Goal: Task Accomplishment & Management: Manage account settings

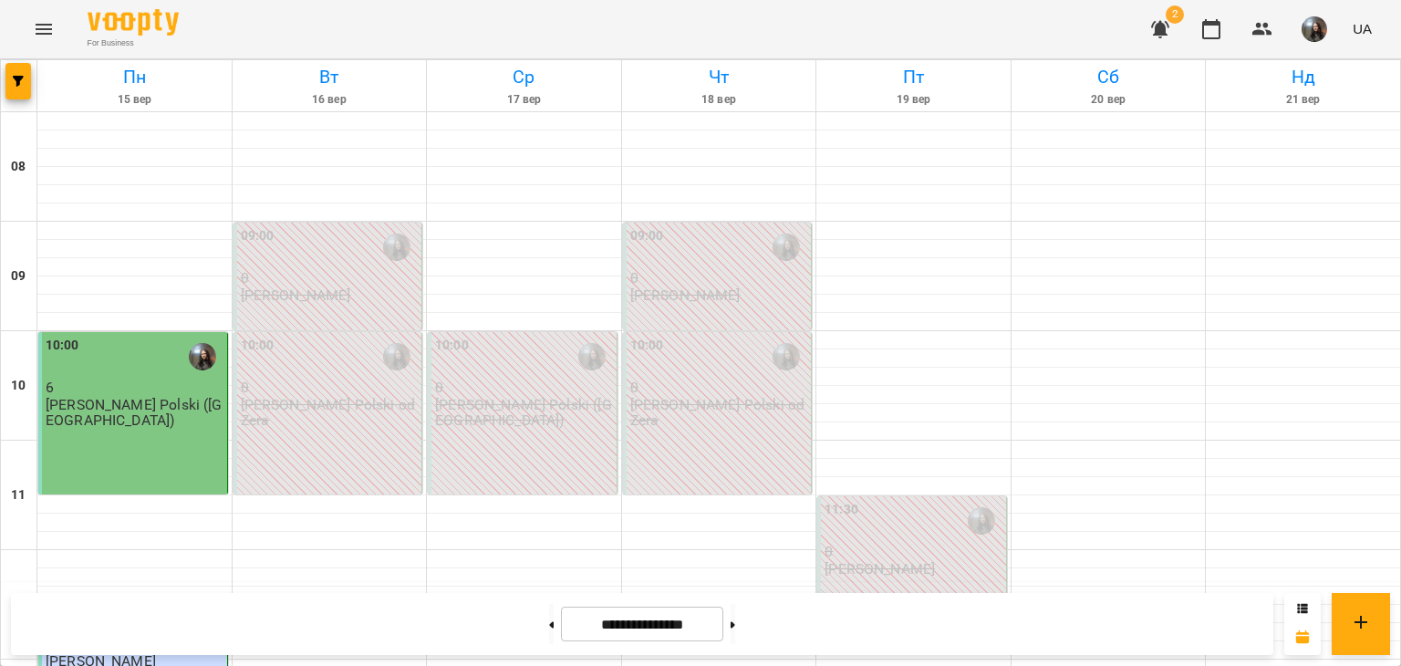
scroll to position [456, 0]
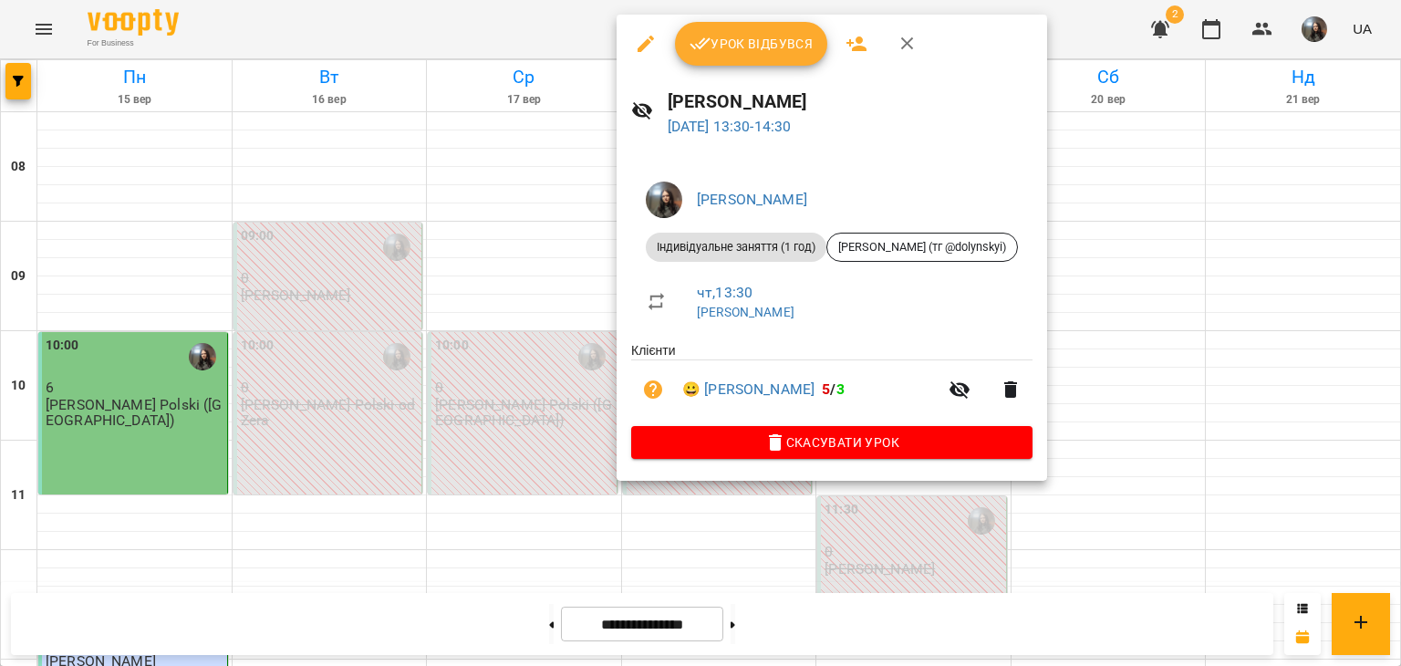
click at [731, 67] on div "Урок відбувся" at bounding box center [832, 44] width 430 height 58
click at [733, 67] on div "Урок відбувся" at bounding box center [832, 44] width 430 height 58
click at [727, 41] on span "Урок відбувся" at bounding box center [752, 44] width 124 height 22
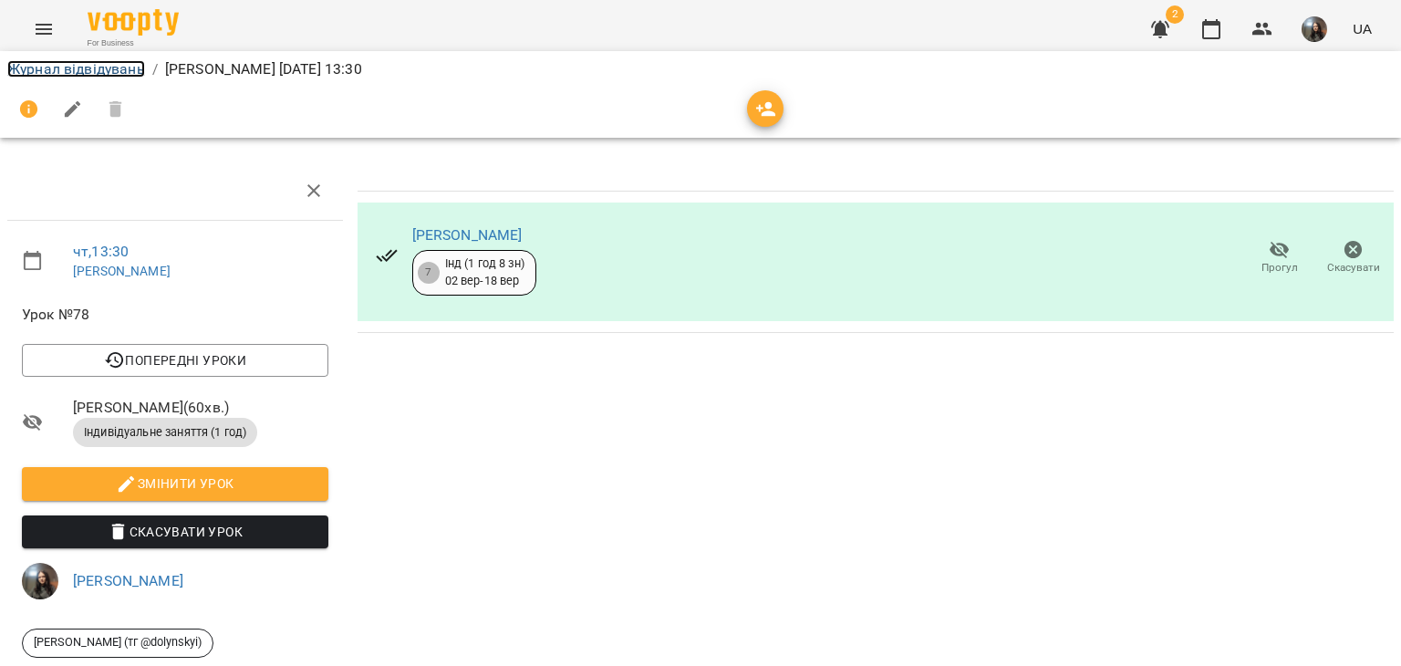
click at [84, 74] on link "Журнал відвідувань" at bounding box center [76, 68] width 138 height 17
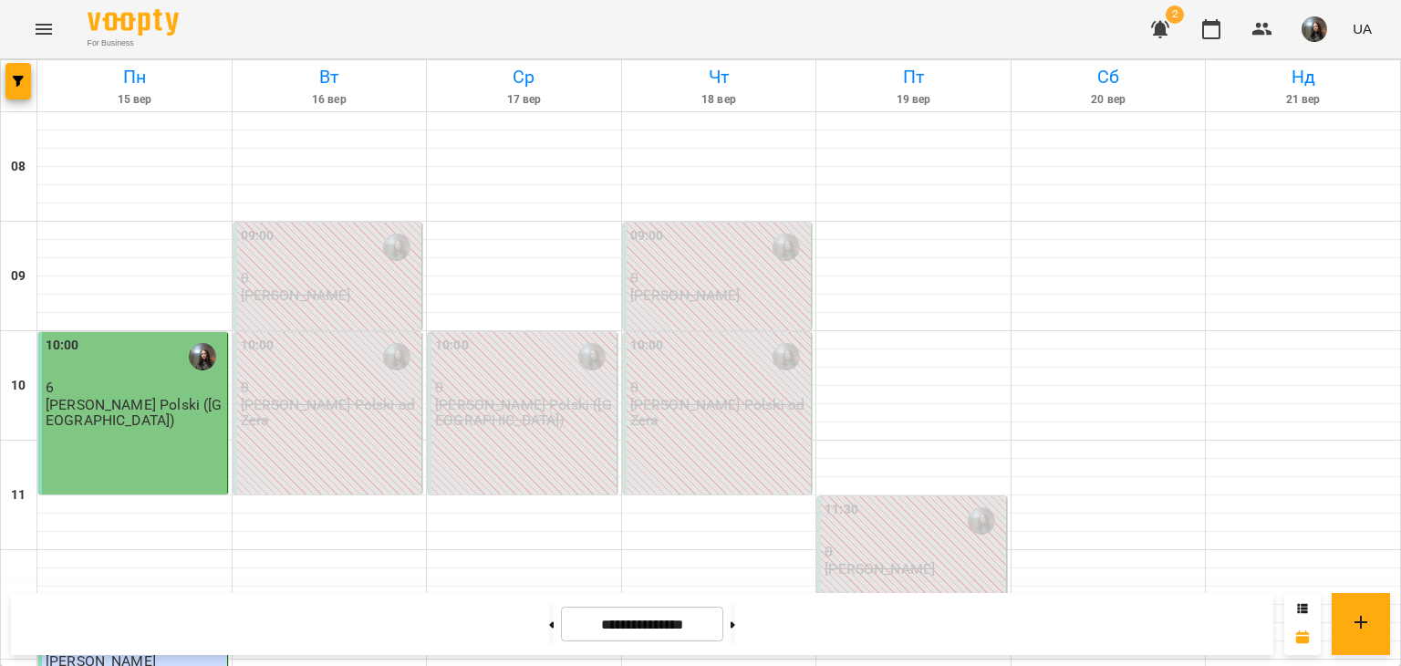
scroll to position [91, 0]
click at [735, 614] on button at bounding box center [733, 624] width 5 height 40
type input "**********"
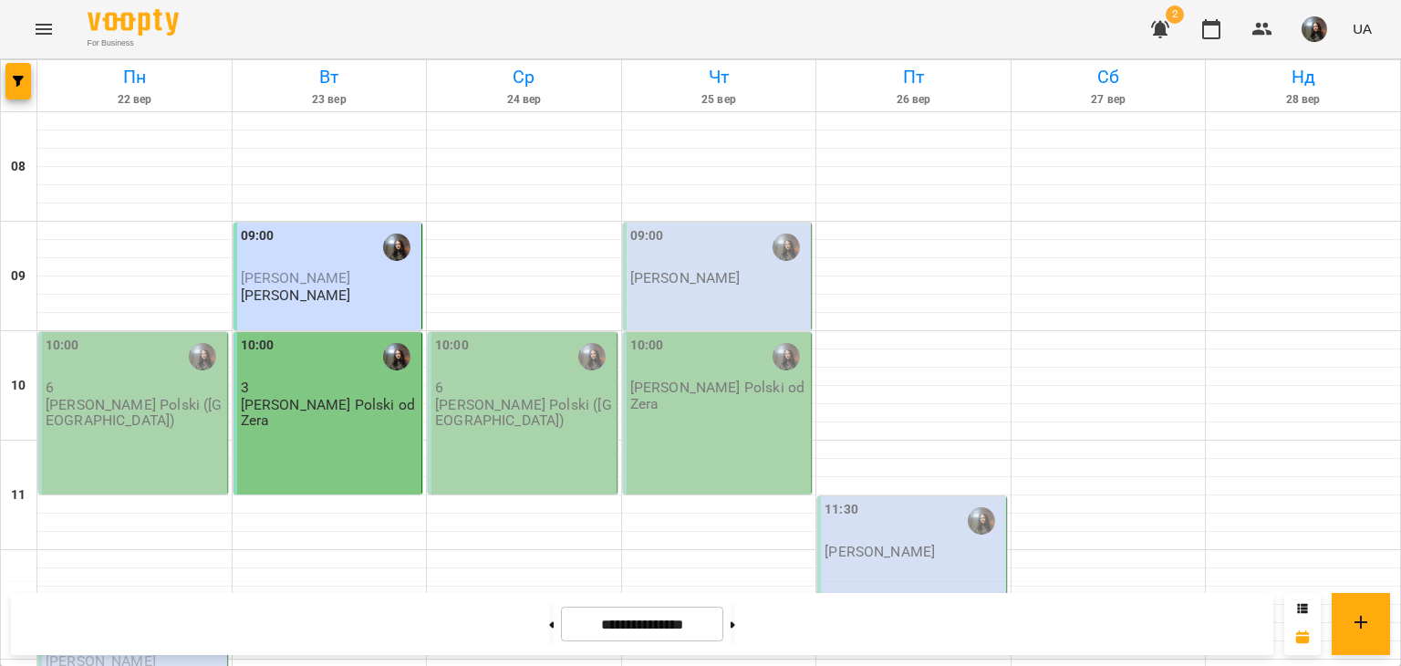
click at [117, 397] on p "[PERSON_NAME] Polski ([GEOGRAPHIC_DATA])" at bounding box center [135, 413] width 178 height 32
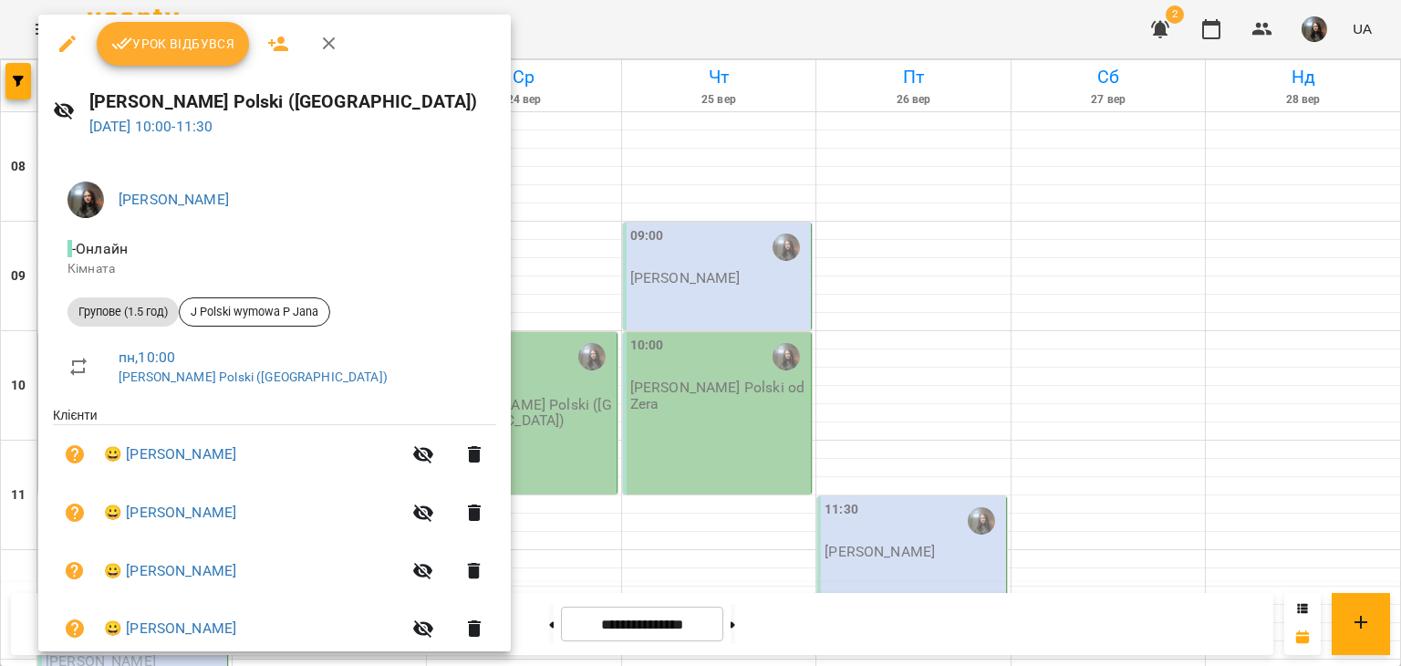
click at [523, 435] on div at bounding box center [700, 333] width 1401 height 666
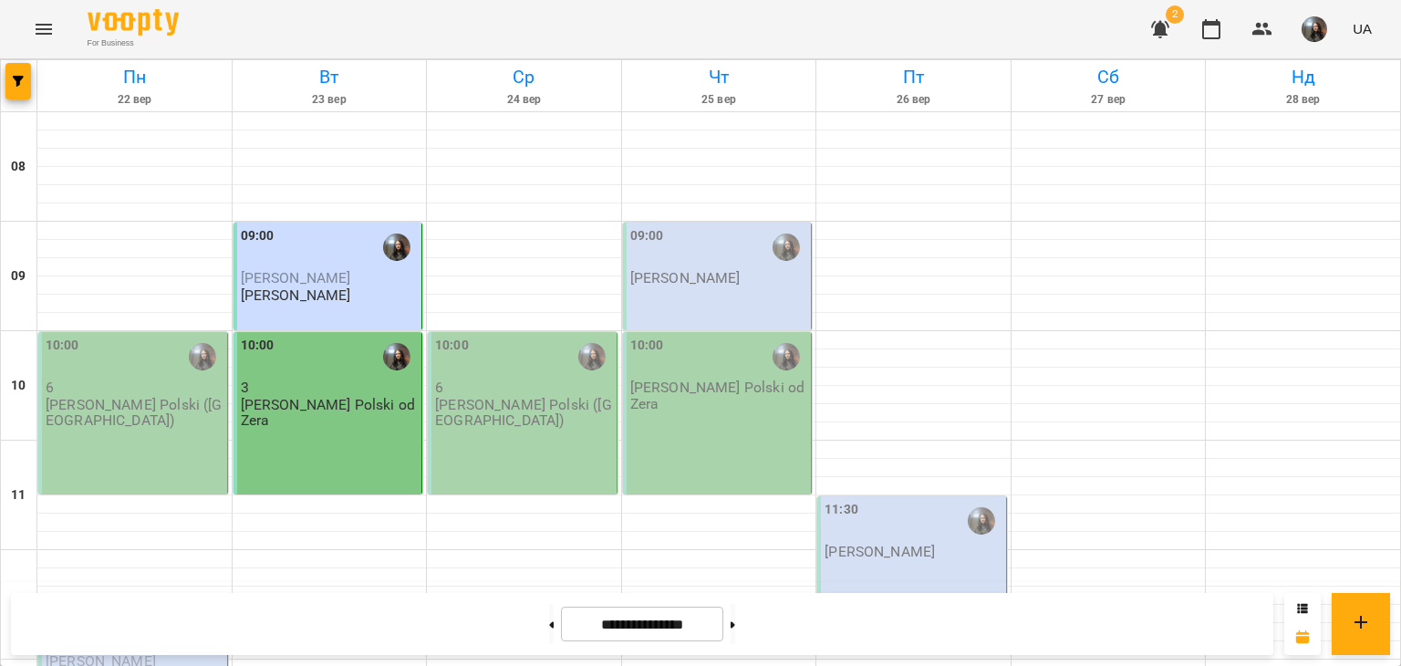
click at [380, 362] on div "10:00 3 J. Polski od Zera" at bounding box center [328, 413] width 190 height 162
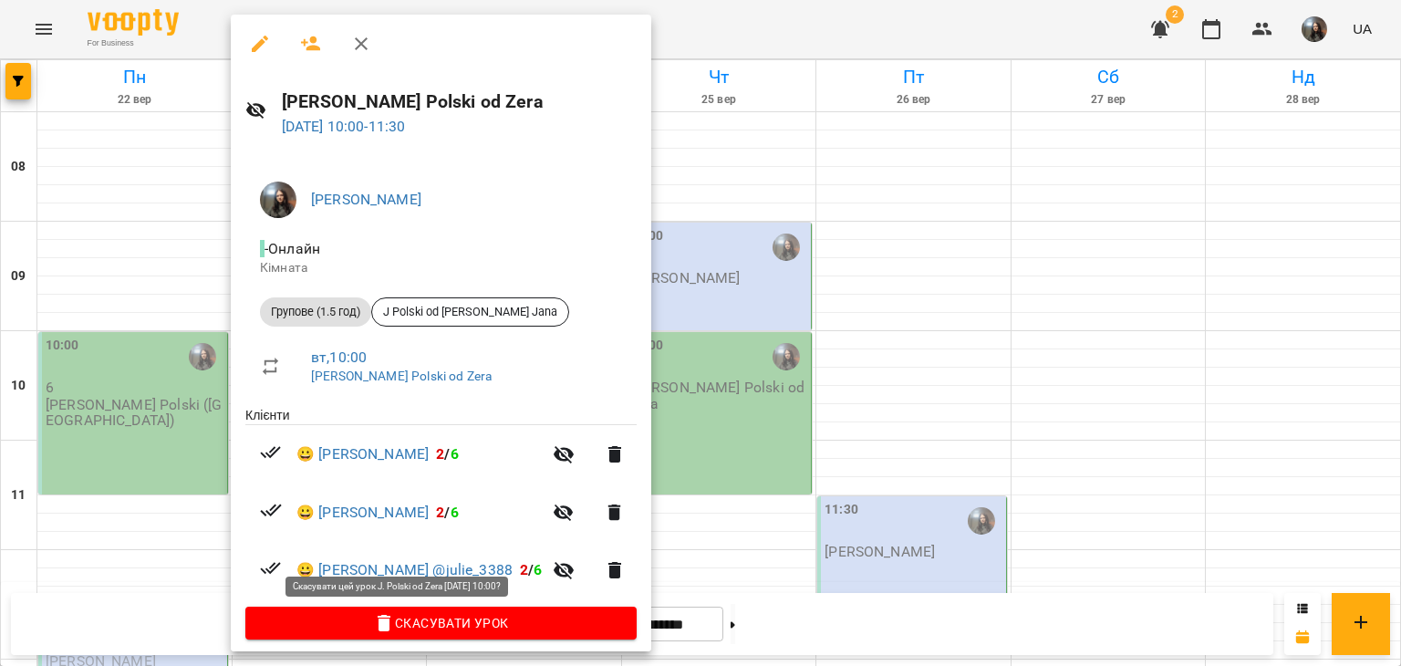
click at [447, 627] on span "Скасувати Урок" at bounding box center [441, 623] width 362 height 22
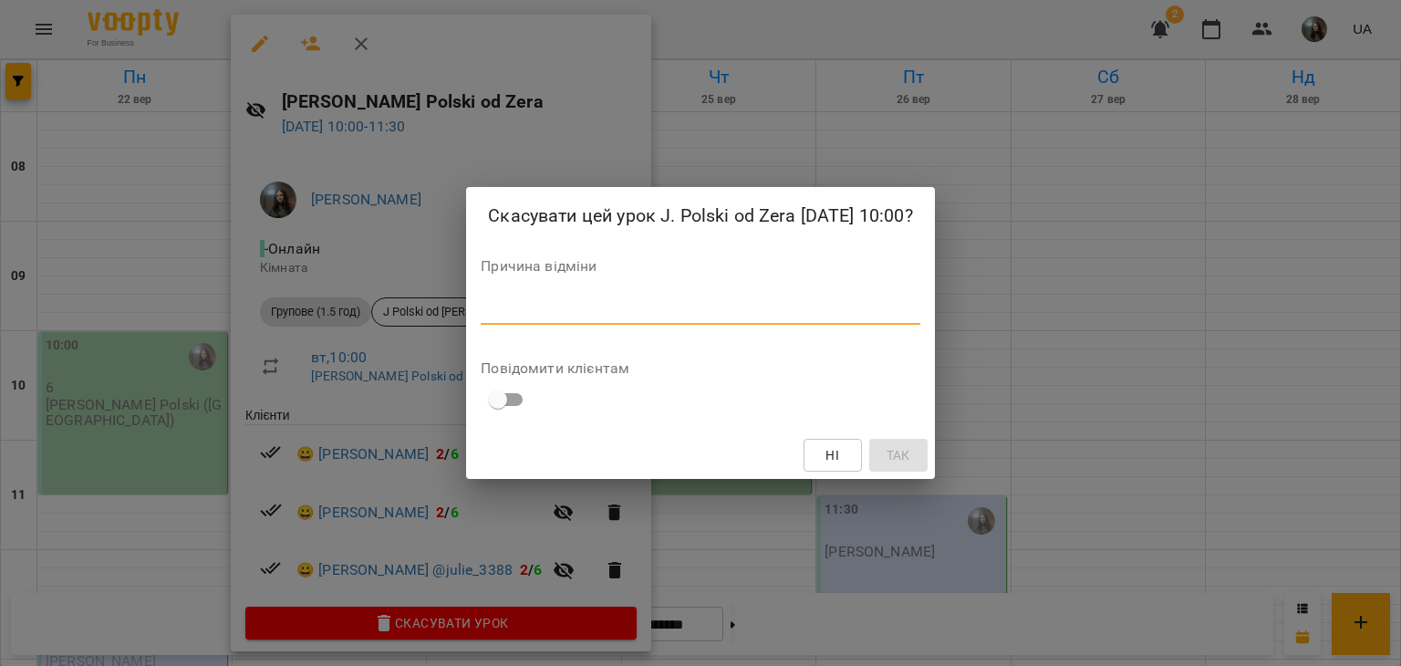
click at [597, 301] on textarea at bounding box center [700, 309] width 439 height 17
click at [1047, 243] on div "Скасувати цей урок J. Polski od Zera [DATE] 10:00? Причина відміни * Повідомити…" at bounding box center [700, 333] width 1401 height 666
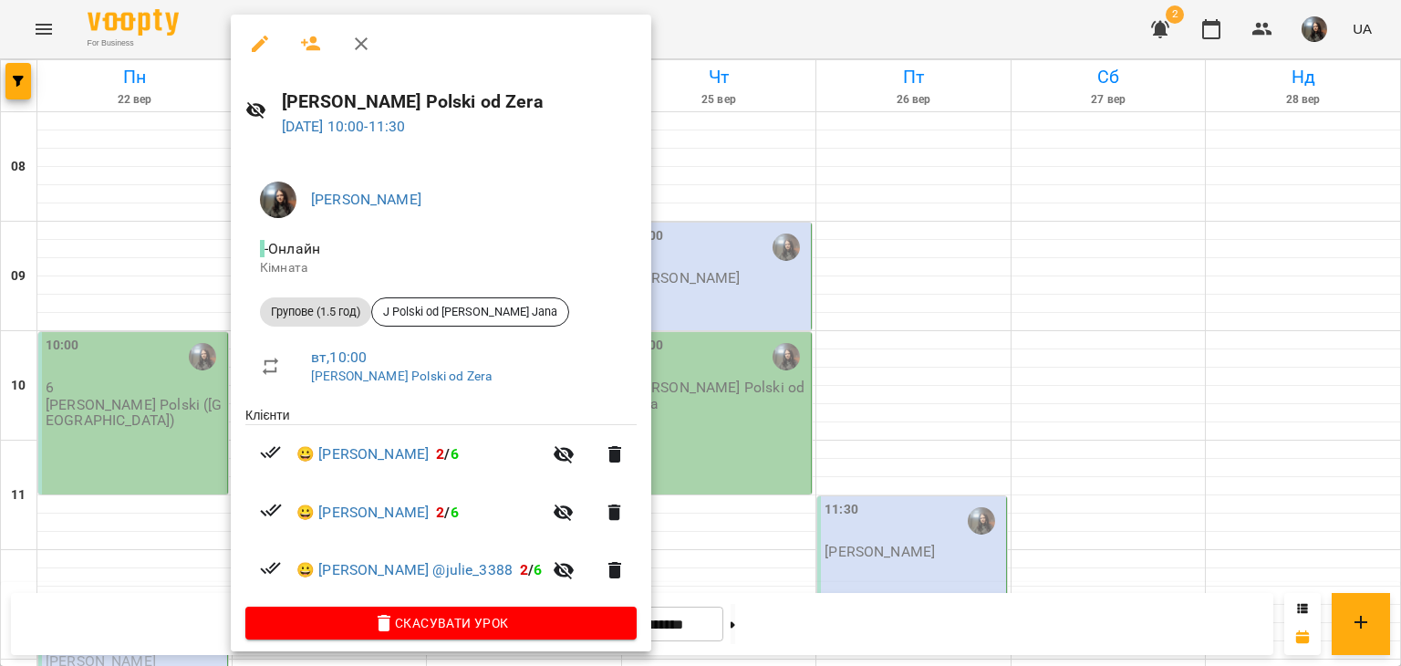
click at [682, 537] on div at bounding box center [700, 333] width 1401 height 666
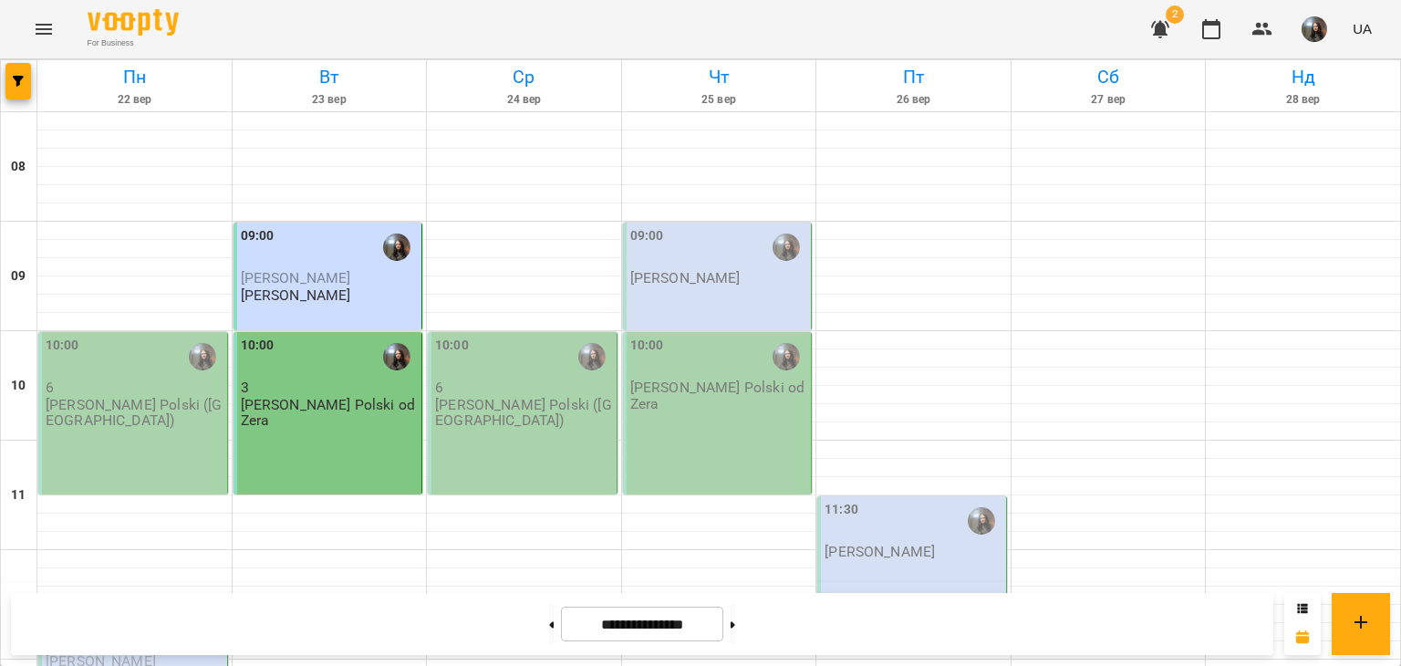
click at [193, 333] on div "10:00 6 J. Polski ([GEOGRAPHIC_DATA])" at bounding box center [133, 413] width 190 height 162
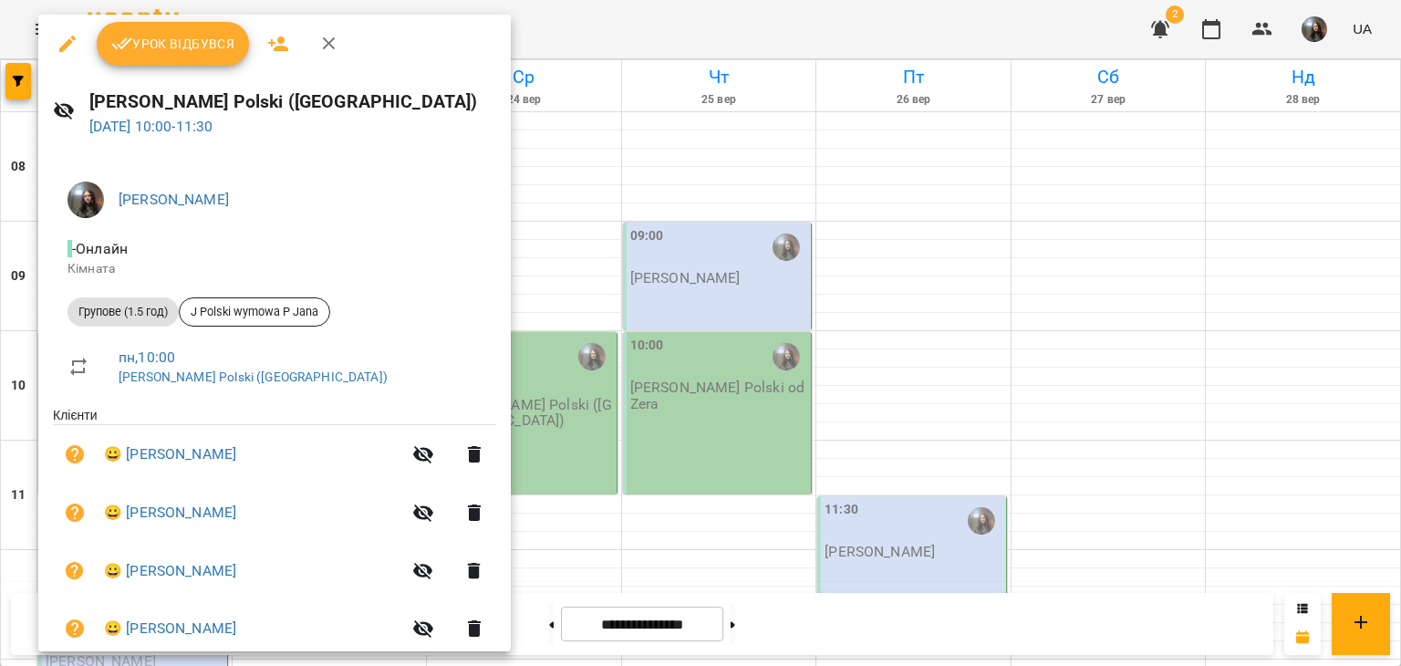
click at [564, 220] on div at bounding box center [700, 333] width 1401 height 666
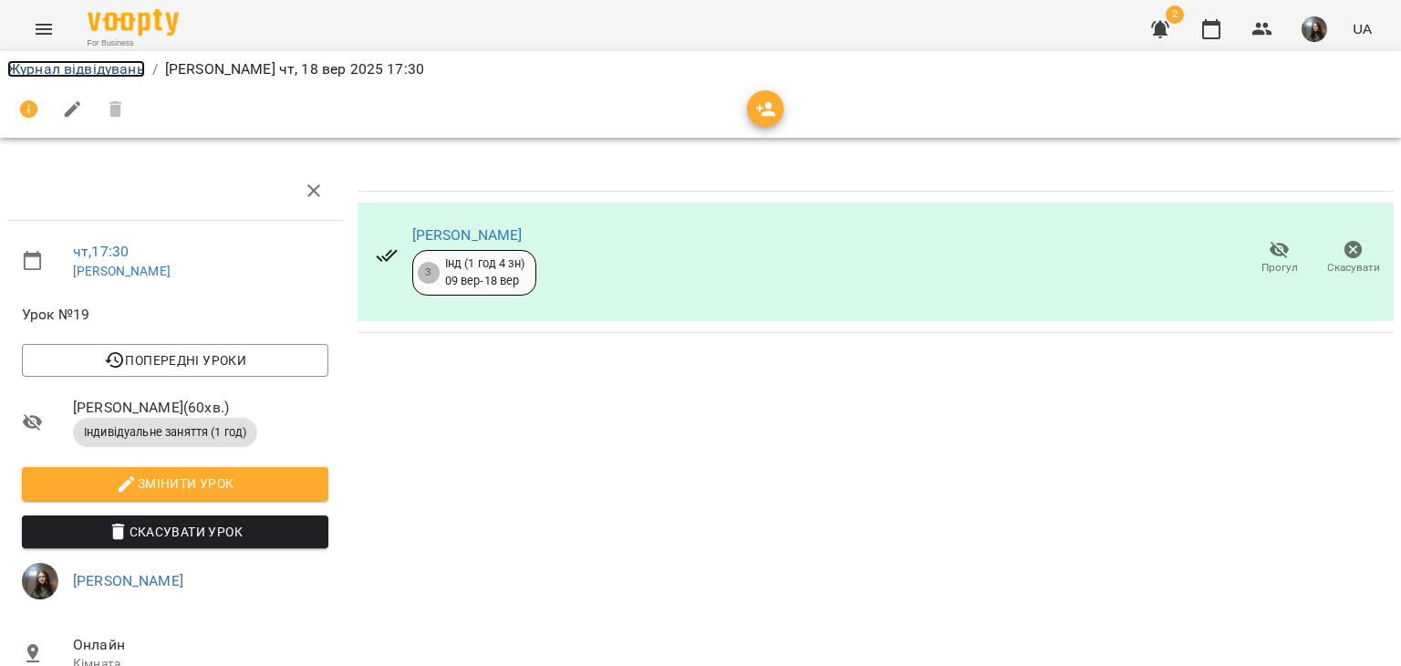
click at [31, 65] on link "Журнал відвідувань" at bounding box center [76, 68] width 138 height 17
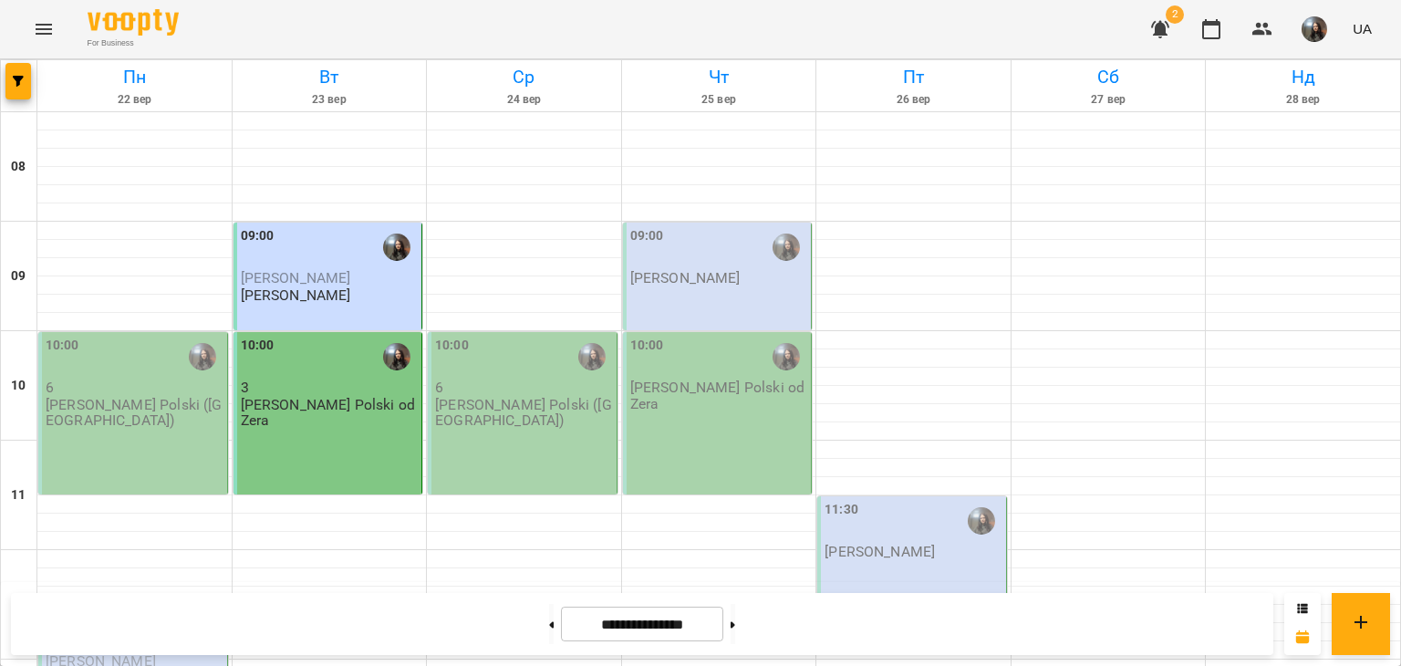
scroll to position [456, 0]
click at [549, 627] on button at bounding box center [551, 624] width 5 height 40
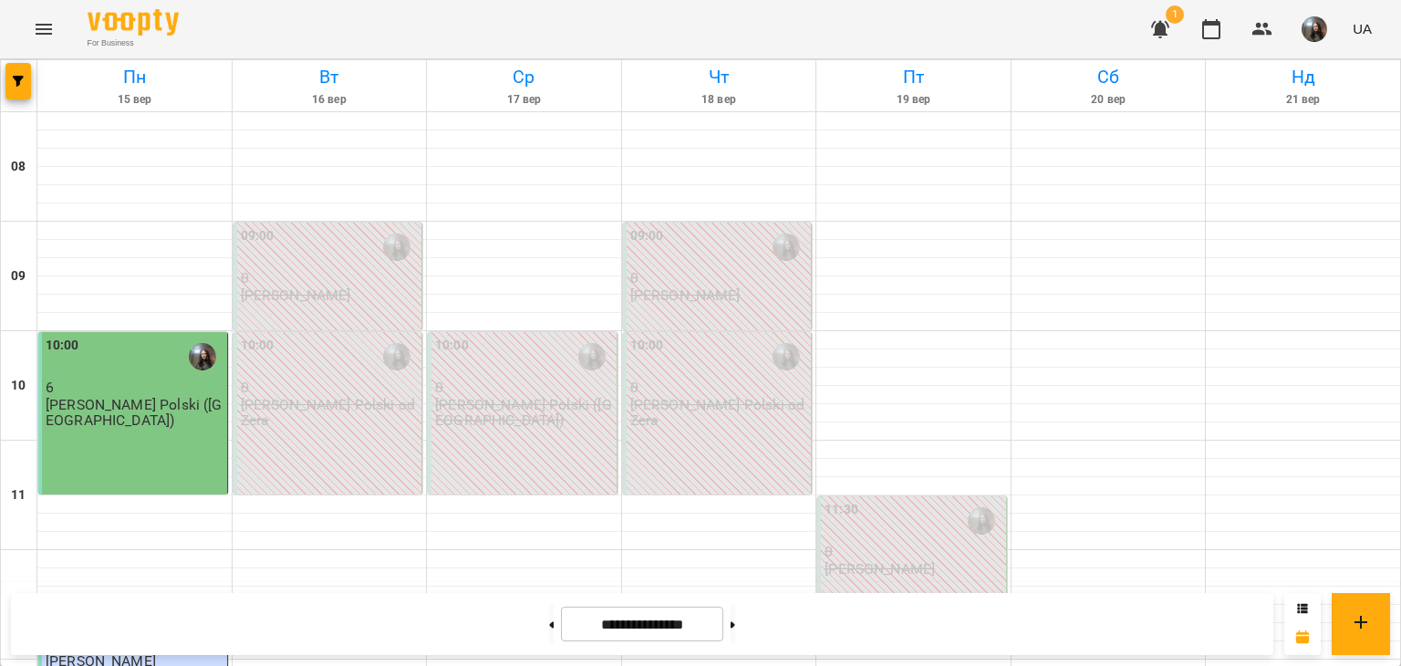
scroll to position [0, 0]
click at [183, 413] on div "10:00 6 J. Polski ([GEOGRAPHIC_DATA])" at bounding box center [133, 413] width 190 height 162
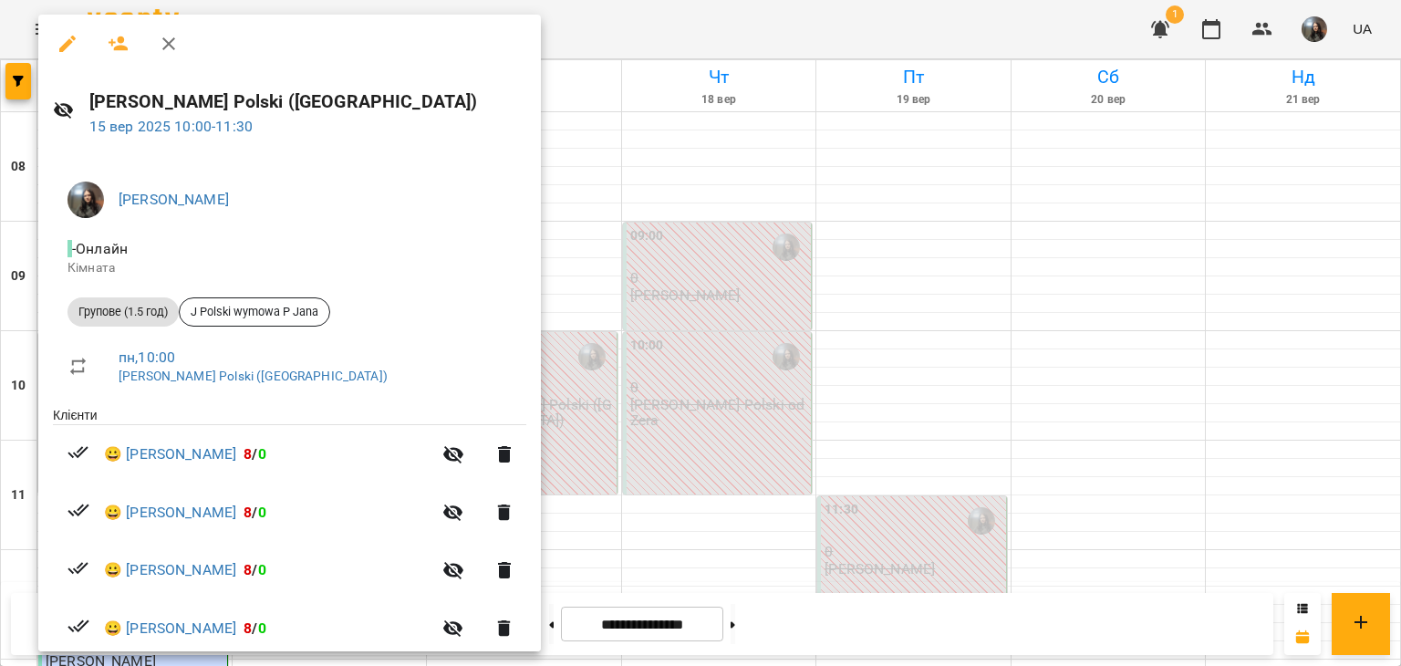
click at [519, 536] on div at bounding box center [700, 333] width 1401 height 666
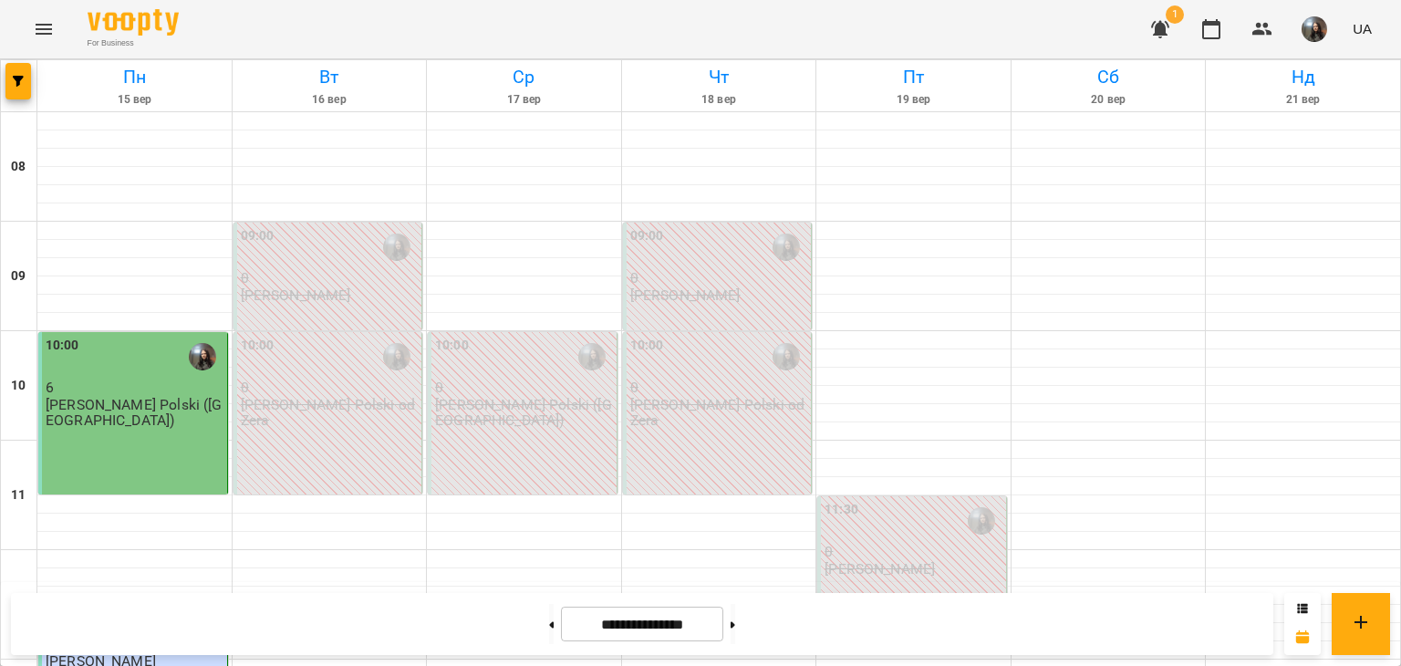
click at [317, 337] on div "10:00" at bounding box center [330, 357] width 178 height 42
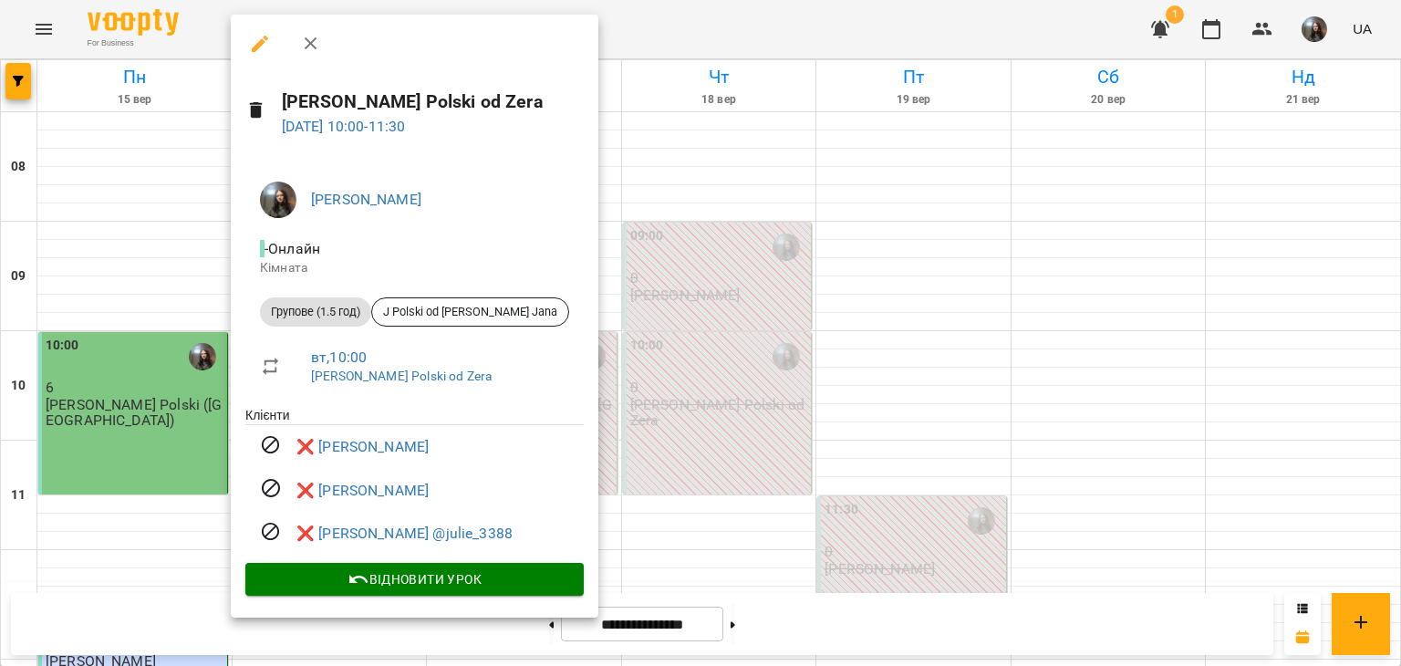
click at [653, 472] on div at bounding box center [700, 333] width 1401 height 666
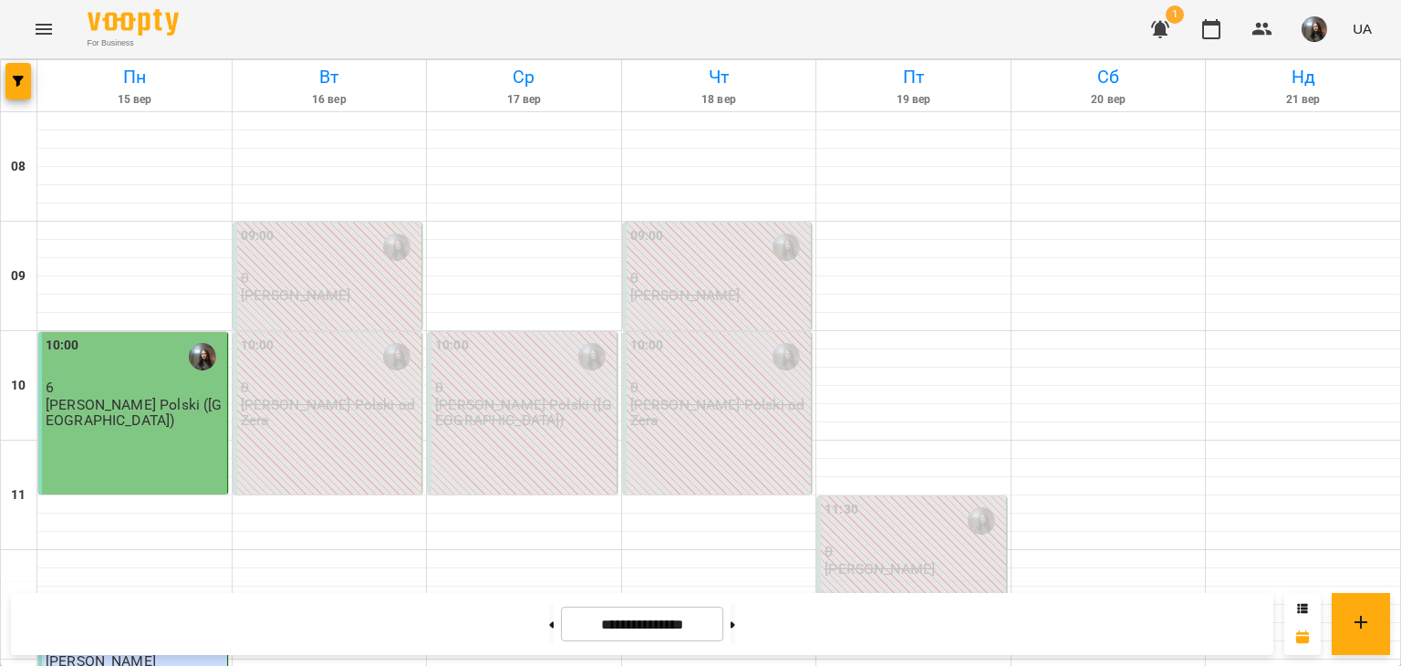
click at [322, 279] on p "0" at bounding box center [330, 278] width 178 height 16
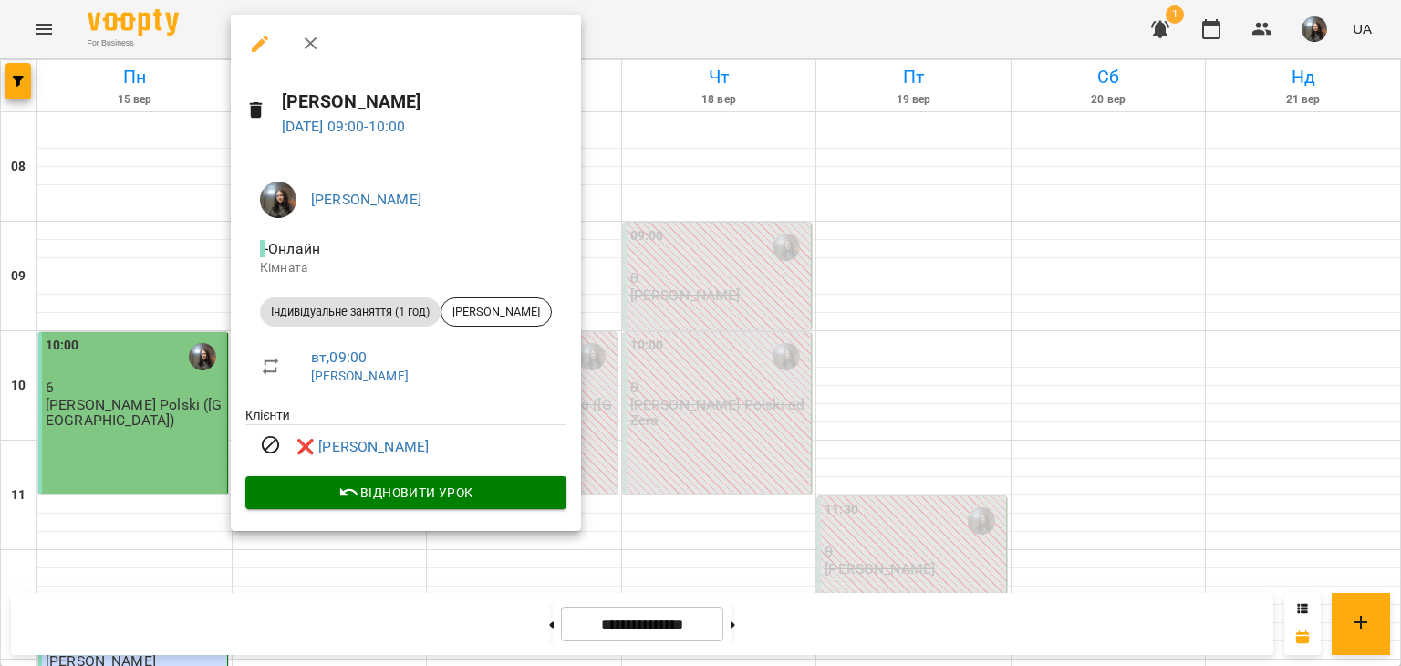
click at [781, 283] on div at bounding box center [700, 333] width 1401 height 666
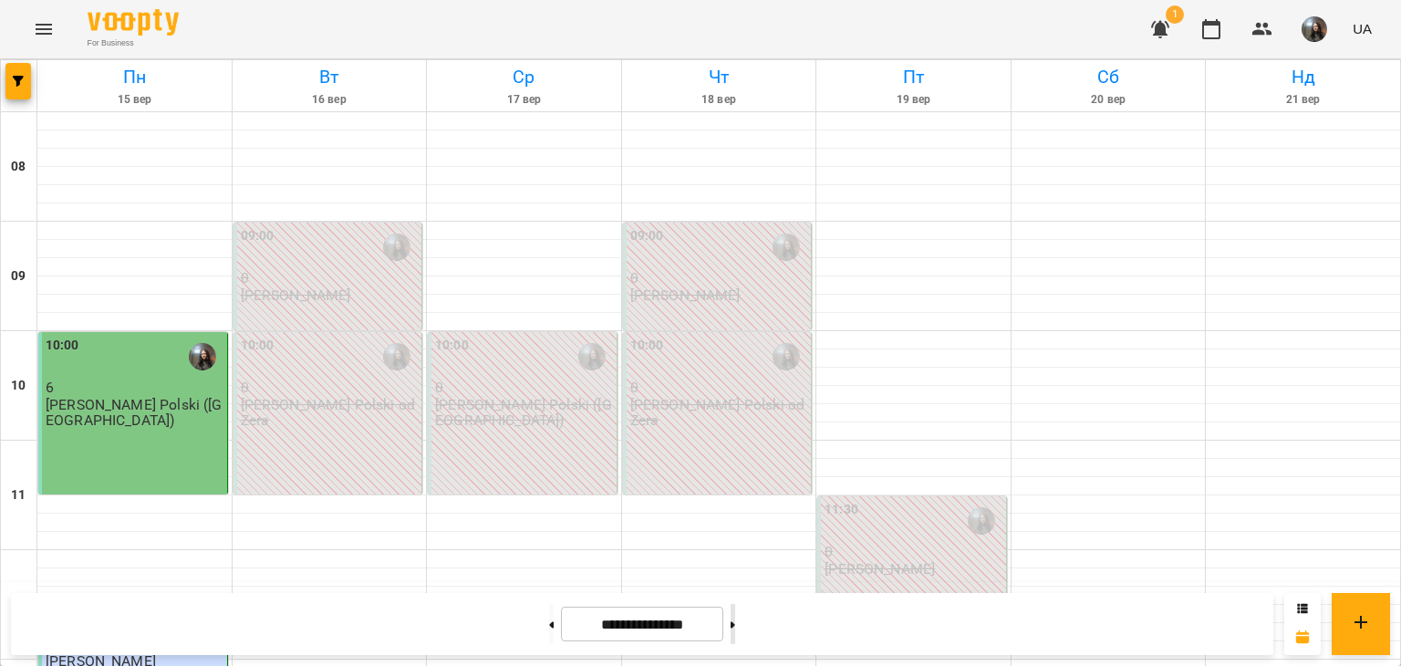
click at [735, 610] on button at bounding box center [733, 624] width 5 height 40
type input "**********"
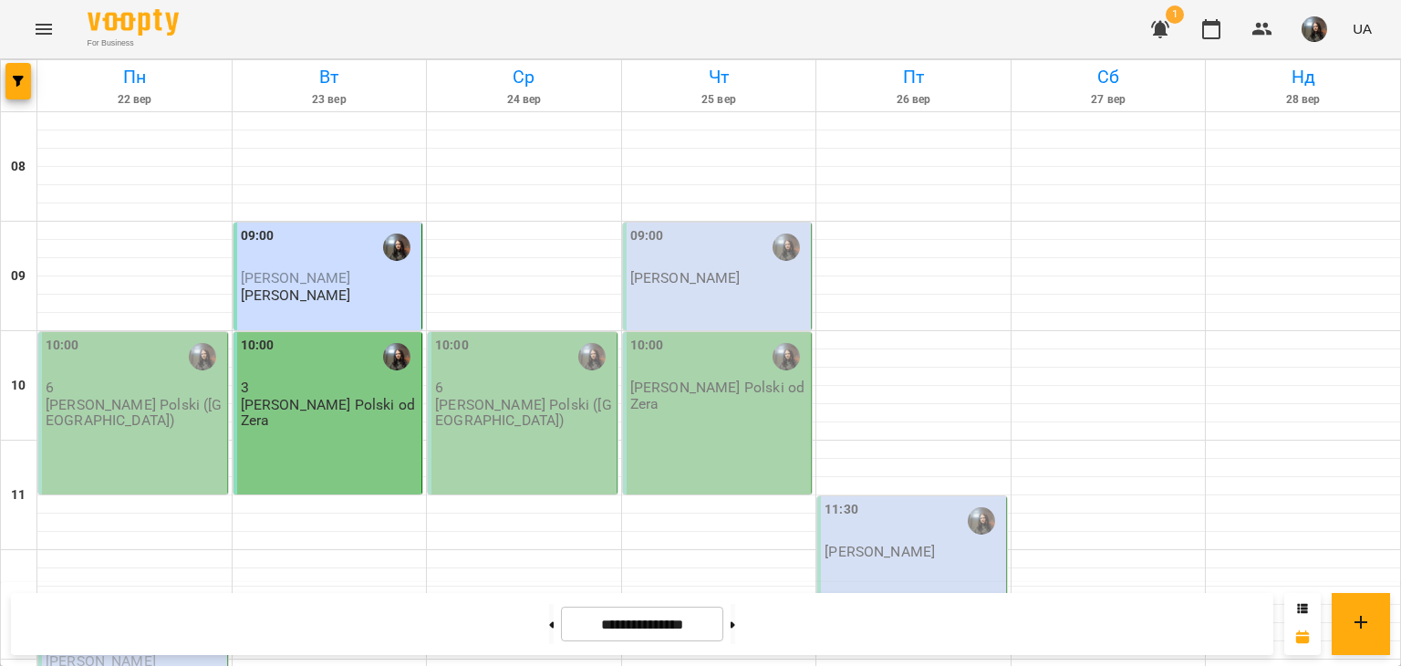
click at [355, 239] on div "09:00" at bounding box center [330, 247] width 178 height 42
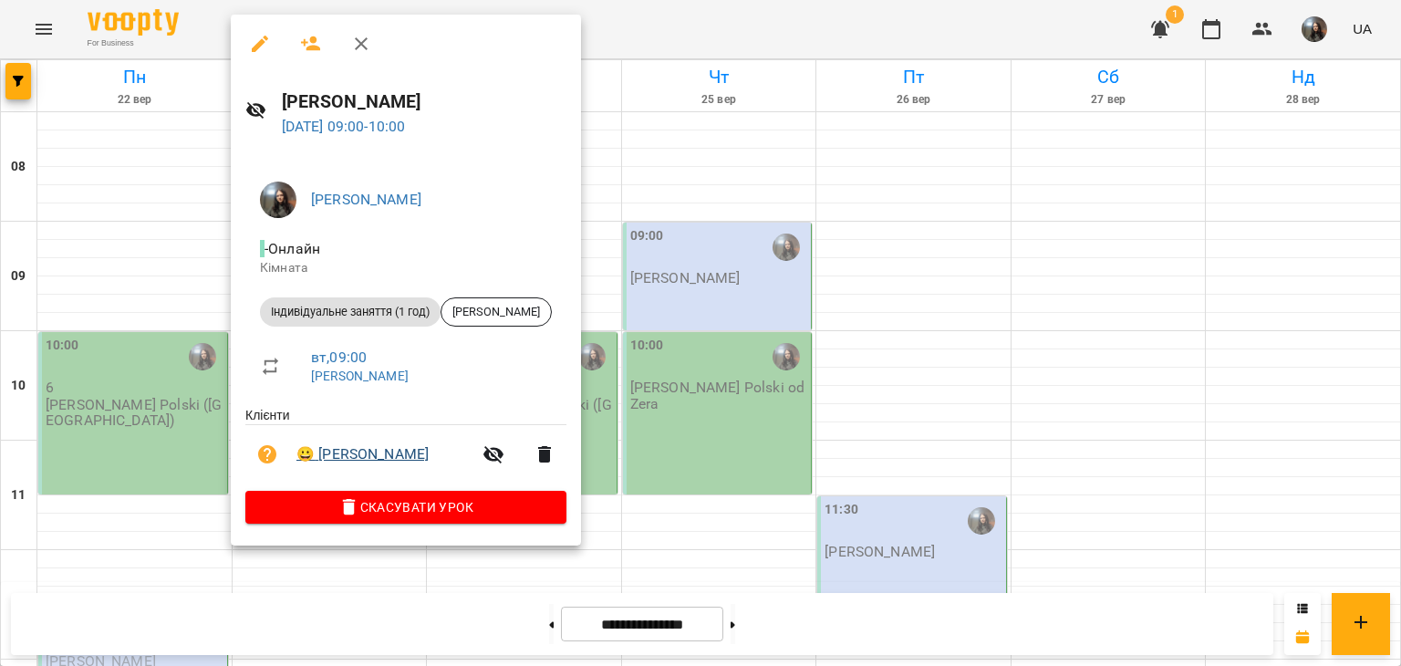
click at [355, 469] on li "😀 [PERSON_NAME]" at bounding box center [405, 454] width 321 height 58
click at [355, 462] on link "😀 [PERSON_NAME]" at bounding box center [362, 454] width 132 height 22
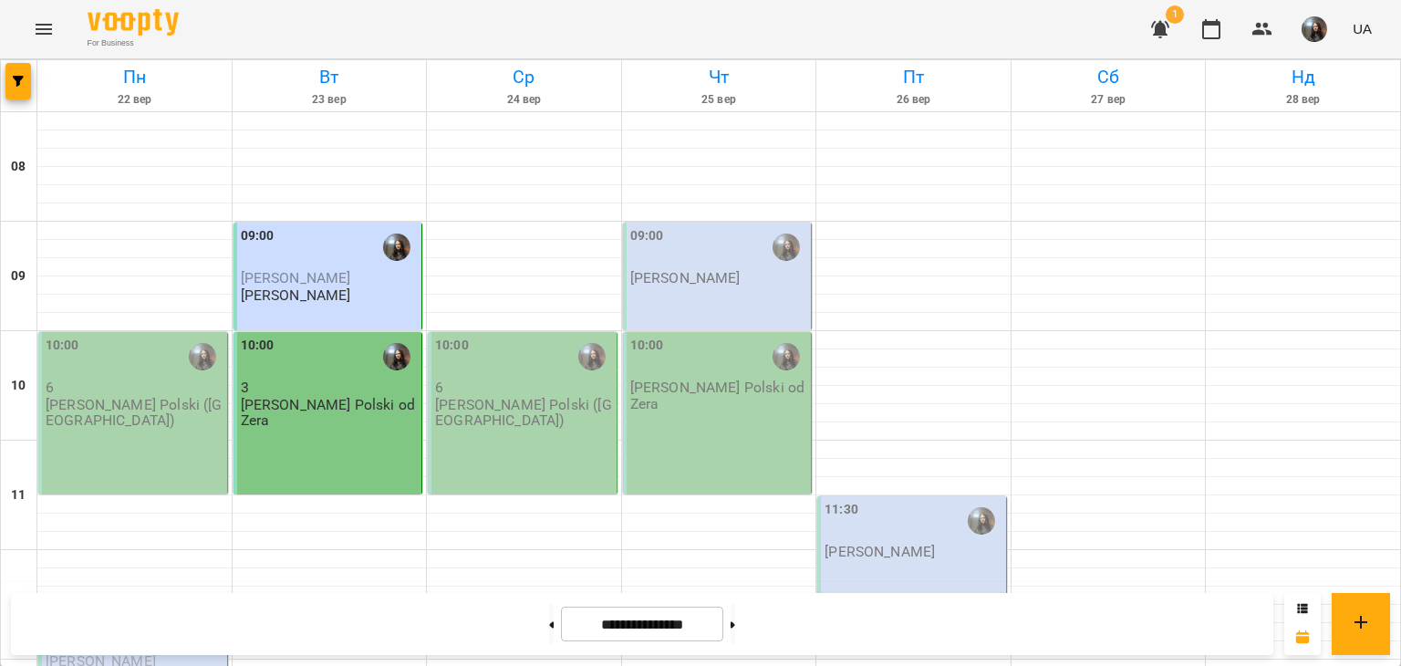
click at [331, 413] on div "10:00 3 J. Polski od Zera" at bounding box center [328, 413] width 190 height 162
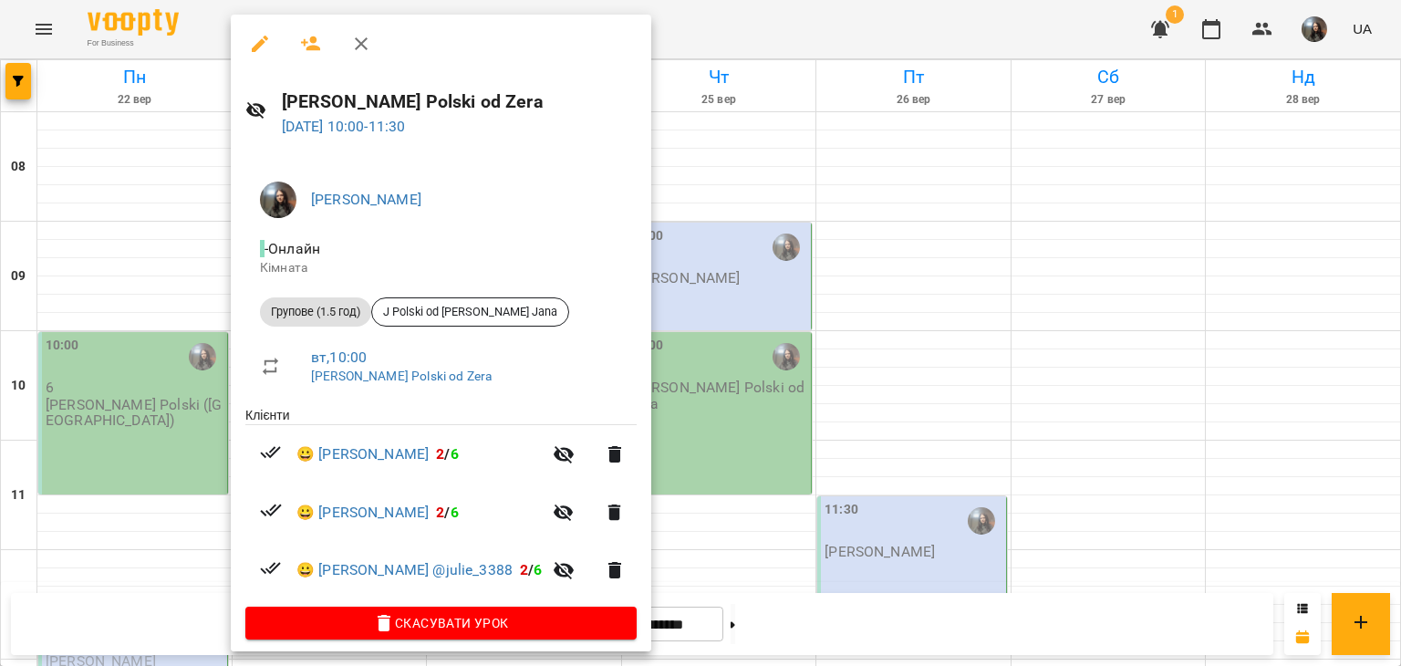
click at [704, 576] on div at bounding box center [700, 333] width 1401 height 666
